Goal: Navigation & Orientation: Find specific page/section

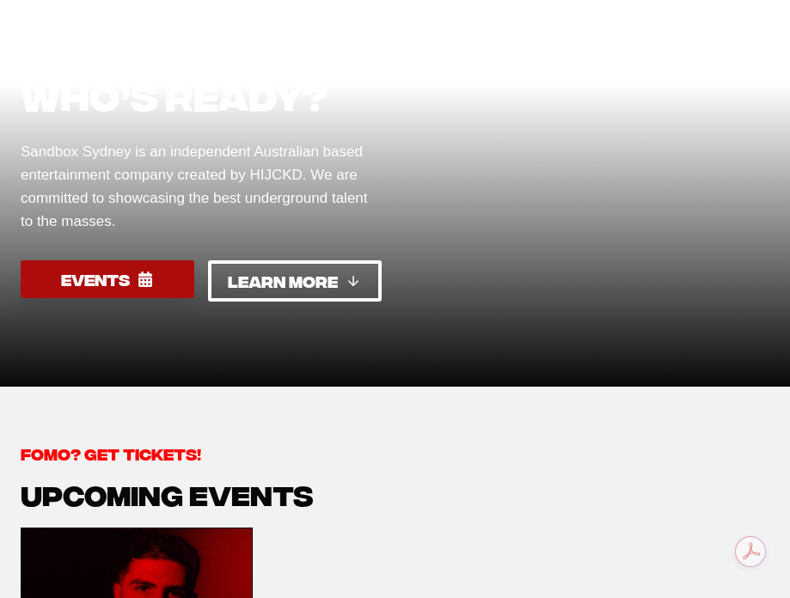
click at [147, 281] on icon at bounding box center [146, 279] width 14 height 15
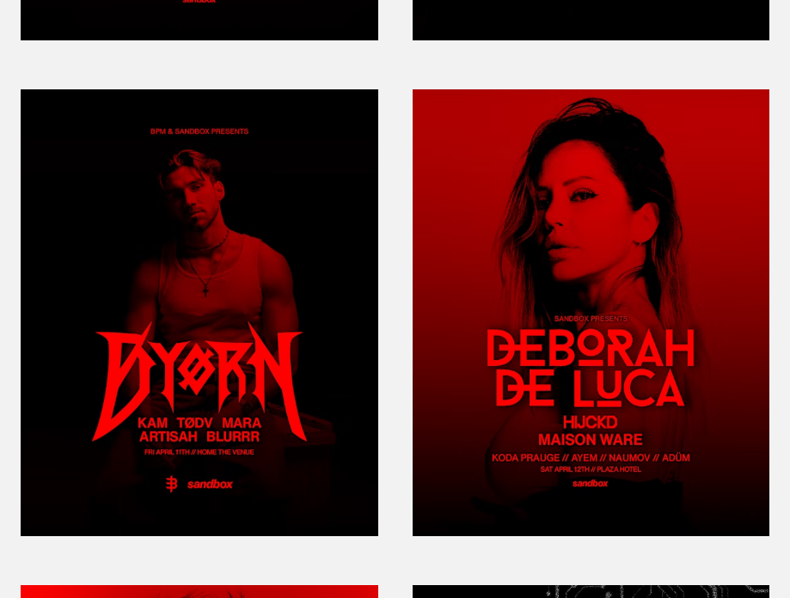
scroll to position [681, 0]
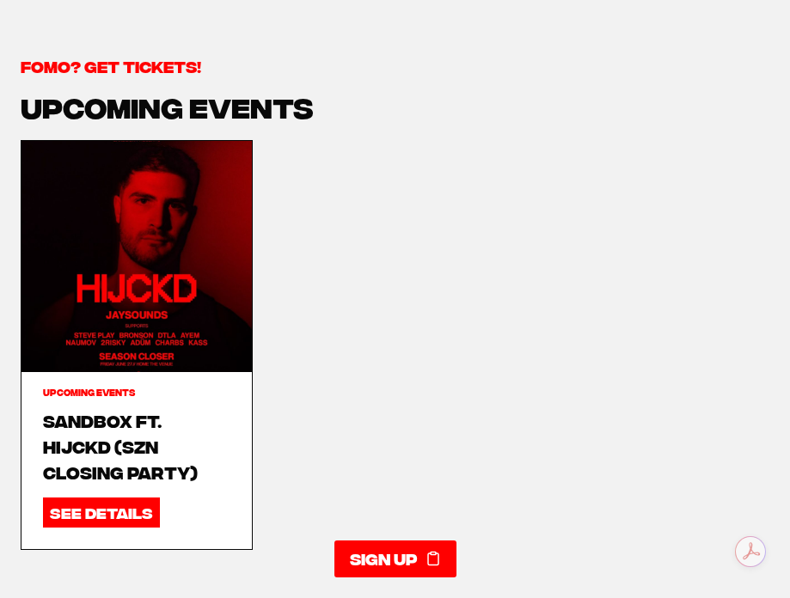
scroll to position [504, 0]
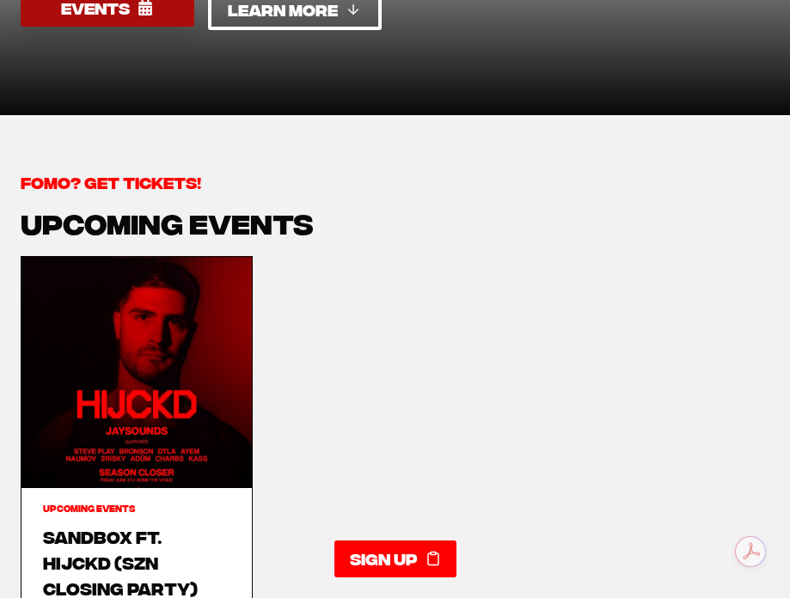
click at [132, 18] on link "EVENTS" at bounding box center [108, 7] width 174 height 37
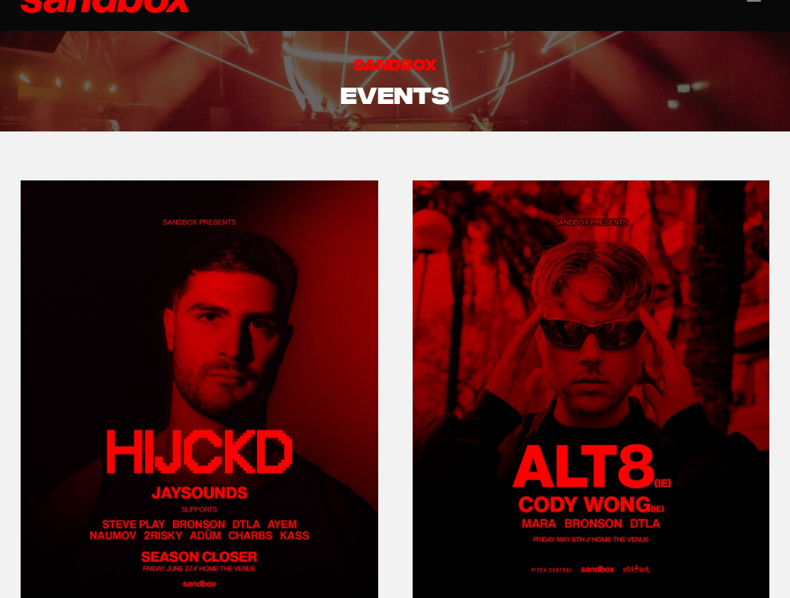
scroll to position [33, 0]
